Goal: Task Accomplishment & Management: Contribute content

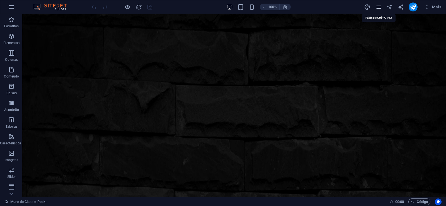
click at [381, 7] on icon "pages" at bounding box center [379, 7] width 6 height 6
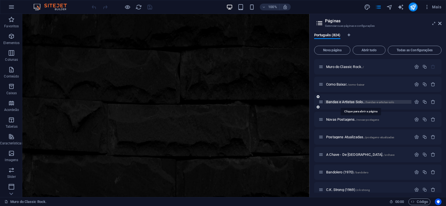
click at [338, 102] on span "Bandas e Artistas Solo.. /bandas-e-artistas-solo" at bounding box center [360, 102] width 68 height 4
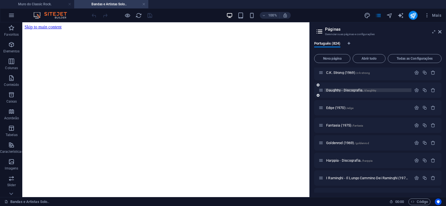
click at [340, 90] on span "Daughtry - Discografia. /daughtry" at bounding box center [351, 90] width 50 height 4
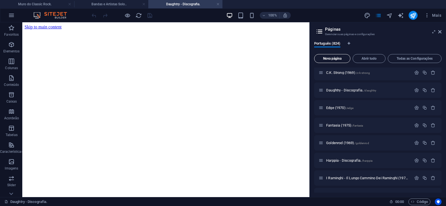
click at [333, 58] on span "Nova página" at bounding box center [332, 58] width 31 height 3
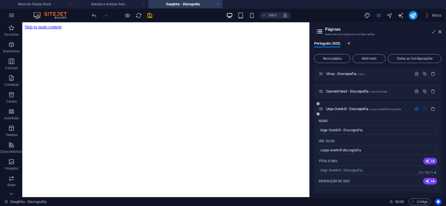
type input "Urge Overkill - Discografia."
type input "/urge-overkill-discografia"
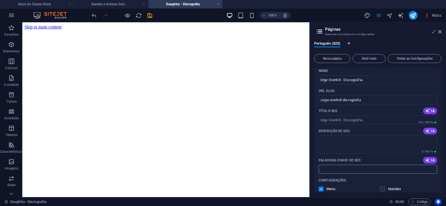
click at [329, 169] on input "Palavras-chave de SEO" at bounding box center [378, 169] width 119 height 9
paste input "Urge Overkill - Discografia. Download."
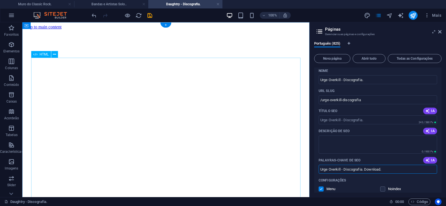
type input "Urge Overkill - Discografia. Download."
click at [343, 142] on textarea "Descrição de SEO" at bounding box center [378, 145] width 119 height 18
paste textarea "Urge Overkill é uma banda de rock dos [GEOGRAPHIC_DATA], constituída por [PERSO…"
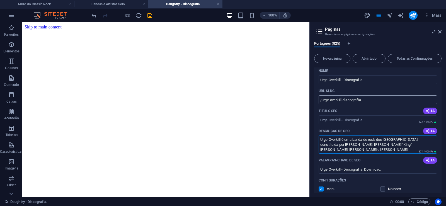
click at [340, 99] on input "/urge-overkill-discografia" at bounding box center [378, 99] width 119 height 9
type textarea "Urge Overkill é uma banda de rock dos [GEOGRAPHIC_DATA], constituída por [PERSO…"
drag, startPoint x: 342, startPoint y: 101, endPoint x: 322, endPoint y: 105, distance: 20.4
click at [322, 104] on input "/urge-overkill-discografia" at bounding box center [378, 99] width 119 height 9
click at [344, 102] on input "/urge-overkill-discografia" at bounding box center [378, 99] width 119 height 9
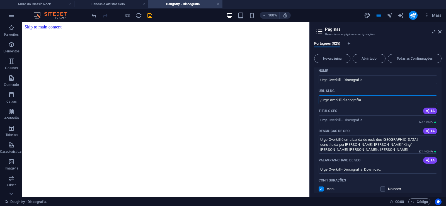
drag, startPoint x: 343, startPoint y: 100, endPoint x: 375, endPoint y: 102, distance: 32.7
click at [375, 102] on input "/urge-overkill-discografia" at bounding box center [378, 99] width 119 height 9
type input "/urge-overkill"
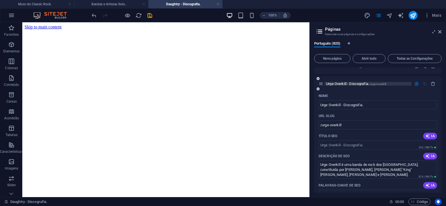
click at [340, 84] on span "Urge Overkill - Discografia. /urge-overkill" at bounding box center [356, 84] width 60 height 4
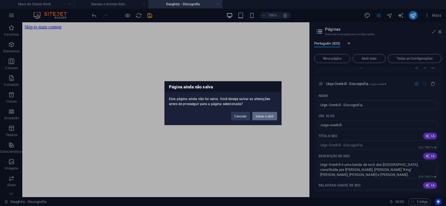
click at [258, 117] on button "Salvar e abrir" at bounding box center [264, 116] width 25 height 8
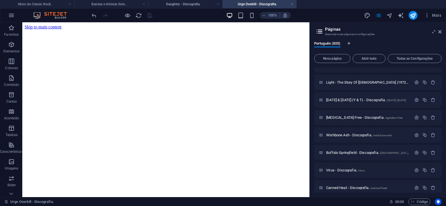
scroll to position [0, 0]
click at [440, 31] on icon at bounding box center [440, 32] width 3 height 4
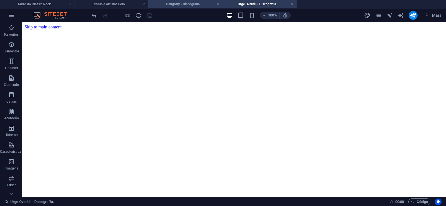
click at [185, 4] on h4 "Daughtry - Discografia." at bounding box center [185, 4] width 74 height 6
click figure
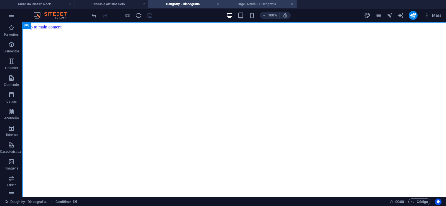
click at [240, 5] on h4 "Urge Overkill - Discografia." at bounding box center [260, 4] width 74 height 6
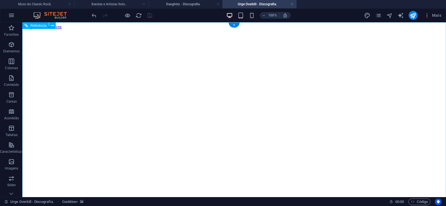
click at [34, 30] on figure at bounding box center [235, 30] width 420 height 0
click at [44, 30] on figure at bounding box center [235, 30] width 420 height 0
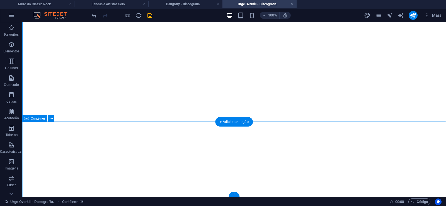
click div "Solte o conteúdo aqui ou Adicionar elementos Colar área de transferência"
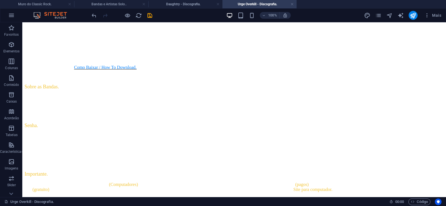
scroll to position [0, 0]
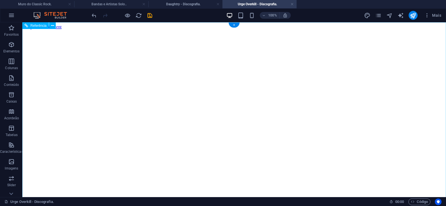
click figure
click div "Daughtry - Discografia."
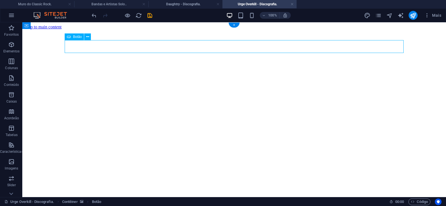
click div "Daughtry - Discografia."
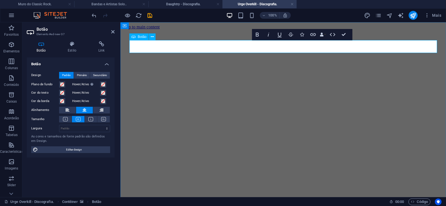
click link "Daughtry - Discografia."
click div "Daughtry é uma banda norte-americana de rock liderada pelo ex-participante do p…"
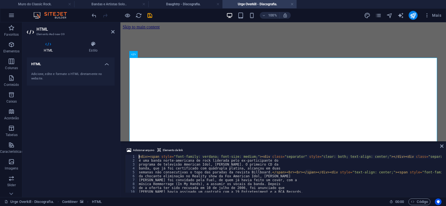
type textarea "música Hemmorrage (In My Hands), a assumir os vocais da banda. Depois"
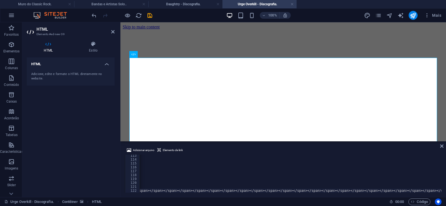
scroll to position [0, 18542]
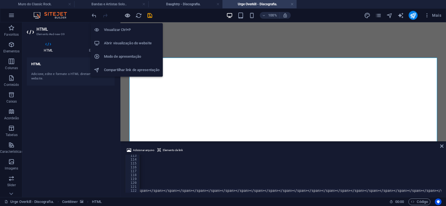
click at [126, 14] on icon "button" at bounding box center [127, 15] width 6 height 6
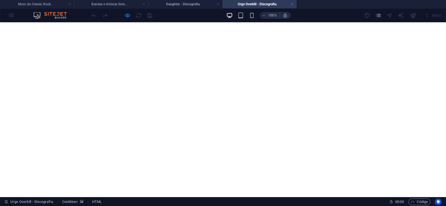
scroll to position [0, 0]
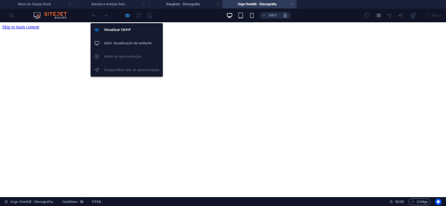
click at [126, 15] on icon "button" at bounding box center [127, 15] width 6 height 6
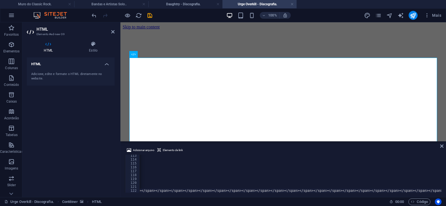
scroll to position [439, 0]
type textarea "Person <br />08. She's My Ride <br />09. End of Story <br />10. The Valiant <br…"
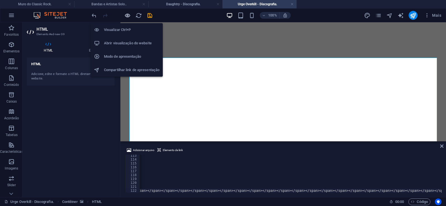
click at [127, 15] on icon "button" at bounding box center [127, 15] width 6 height 6
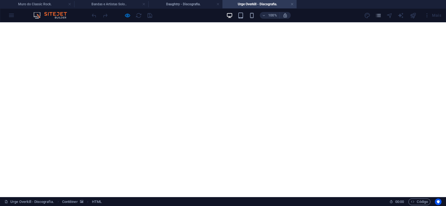
scroll to position [2090, 0]
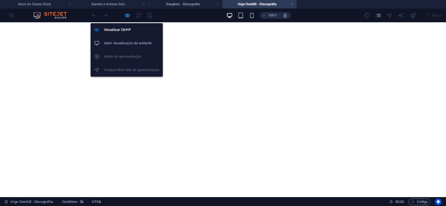
click at [128, 15] on icon "button" at bounding box center [127, 15] width 6 height 6
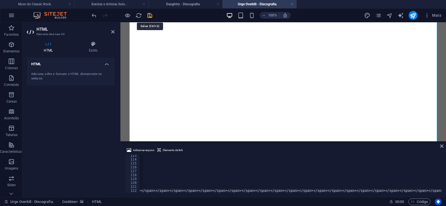
scroll to position [0, 18522]
click at [151, 15] on icon "save" at bounding box center [150, 15] width 6 height 6
click at [292, 3] on link at bounding box center [292, 4] width 3 height 5
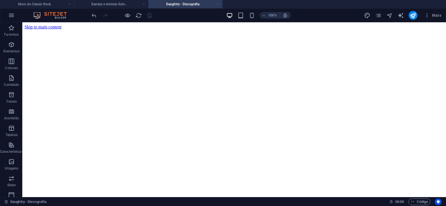
click at [218, 3] on link at bounding box center [217, 4] width 3 height 5
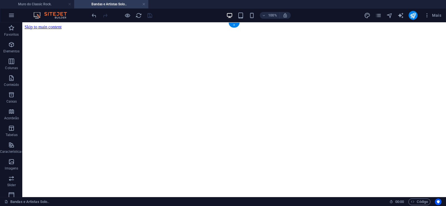
click at [430, 30] on figure at bounding box center [235, 30] width 420 height 0
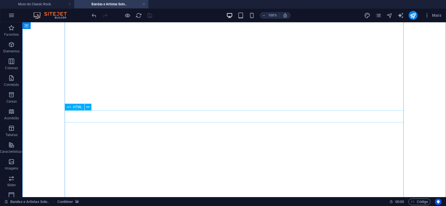
scroll to position [14239, 0]
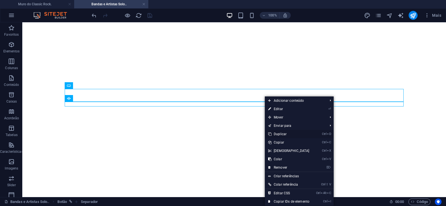
click at [283, 134] on link "Ctrl D Duplicar" at bounding box center [289, 134] width 48 height 8
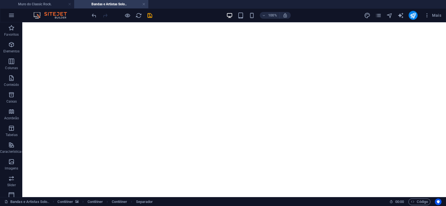
drag, startPoint x: 263, startPoint y: 117, endPoint x: 264, endPoint y: 109, distance: 7.9
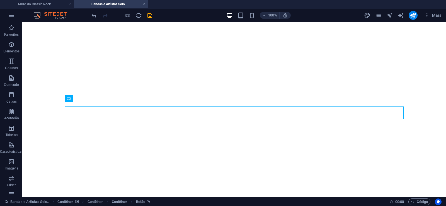
select select "px"
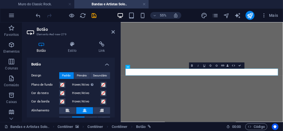
scroll to position [14046, 0]
click at [102, 45] on icon at bounding box center [101, 44] width 26 height 6
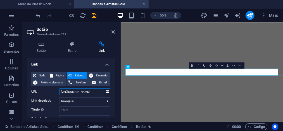
drag, startPoint x: 82, startPoint y: 93, endPoint x: 86, endPoint y: 92, distance: 4.8
click at [86, 92] on input "[URL][DOMAIN_NAME]" at bounding box center [84, 91] width 51 height 7
drag, startPoint x: 83, startPoint y: 91, endPoint x: 96, endPoint y: 92, distance: 12.9
click at [96, 92] on input "[URL][DOMAIN_NAME]" at bounding box center [84, 91] width 51 height 7
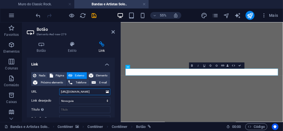
paste input "rge-overkill"
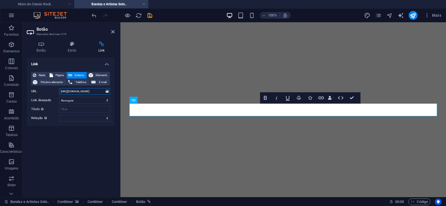
scroll to position [14255, 0]
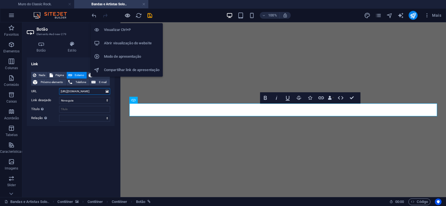
type input "[URL][DOMAIN_NAME]"
click at [126, 15] on icon "button" at bounding box center [127, 15] width 6 height 6
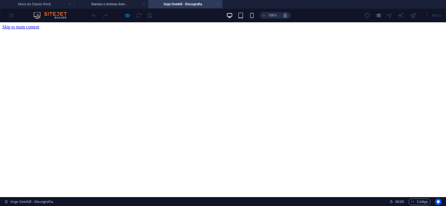
scroll to position [0, 0]
click at [218, 4] on link at bounding box center [217, 4] width 3 height 5
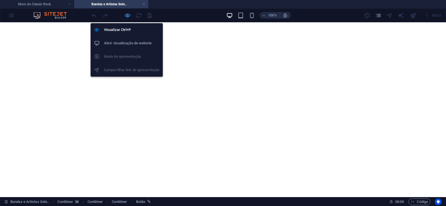
click at [126, 16] on icon "button" at bounding box center [127, 15] width 6 height 6
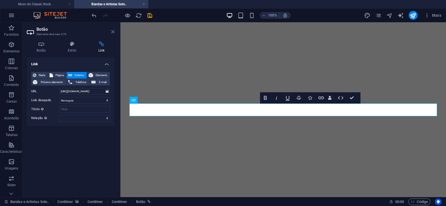
click at [113, 33] on icon at bounding box center [112, 32] width 3 height 4
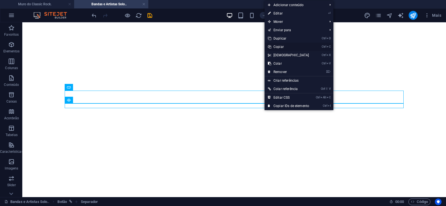
click at [277, 47] on link "Ctrl C Copiar" at bounding box center [289, 47] width 48 height 8
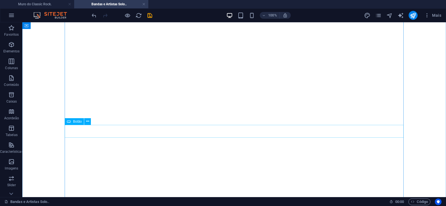
scroll to position [484, 0]
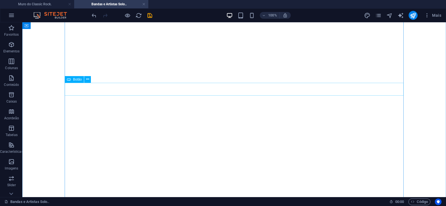
scroll to position [142, 0]
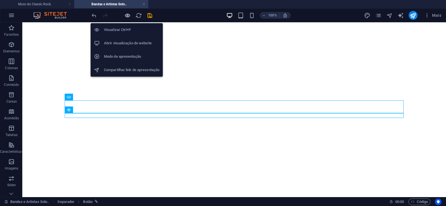
click at [127, 14] on icon "button" at bounding box center [127, 15] width 6 height 6
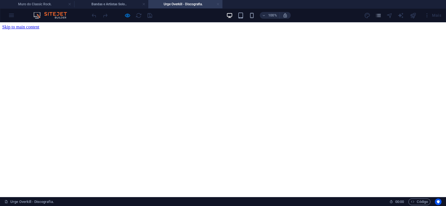
scroll to position [0, 0]
click at [218, 4] on link at bounding box center [217, 4] width 3 height 5
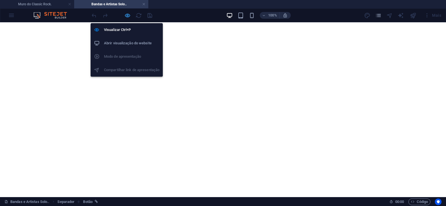
click at [126, 13] on icon "button" at bounding box center [127, 15] width 6 height 6
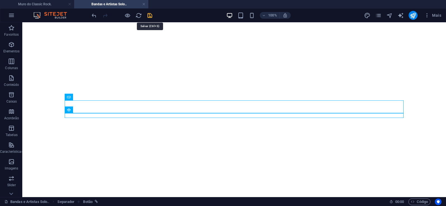
click at [150, 14] on icon "save" at bounding box center [150, 15] width 6 height 6
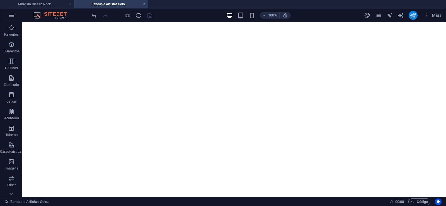
click at [415, 16] on icon "publish" at bounding box center [413, 15] width 6 height 6
